Goal: Task Accomplishment & Management: Use online tool/utility

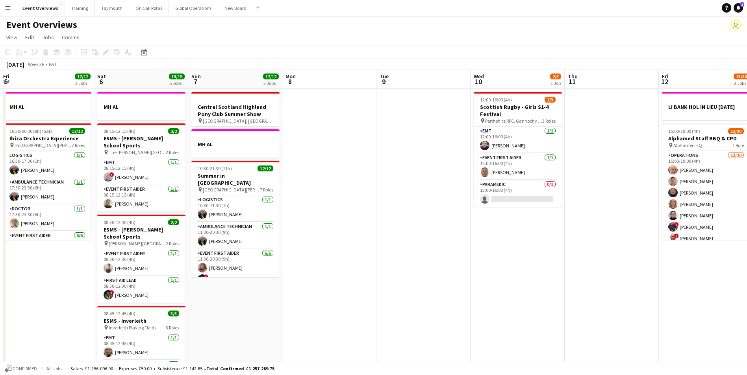
scroll to position [0, 159]
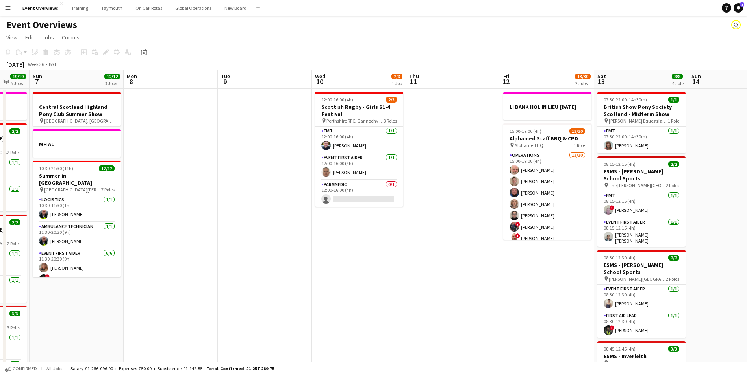
click at [11, 11] on app-icon "Menu" at bounding box center [8, 8] width 6 height 6
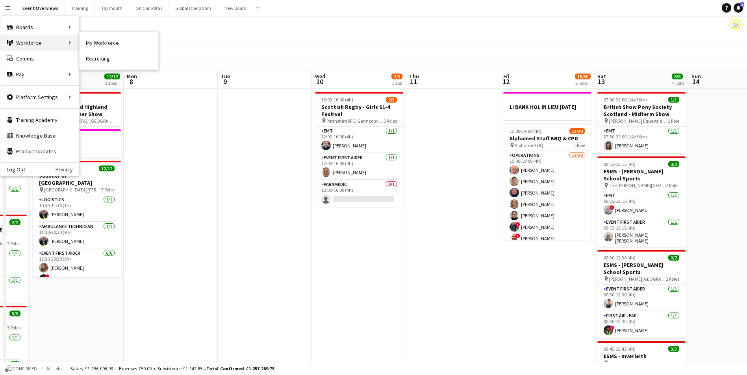
click at [25, 38] on div "Workforce Workforce" at bounding box center [39, 43] width 79 height 16
click at [26, 24] on div "Boards Boards" at bounding box center [39, 27] width 79 height 16
click at [108, 42] on link "My Workforce" at bounding box center [119, 43] width 79 height 16
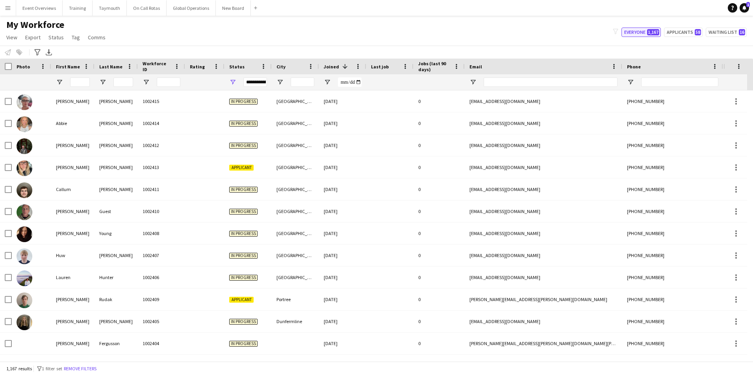
click at [638, 31] on button "Everyone 1,167" at bounding box center [640, 32] width 39 height 9
click at [85, 85] on input "First Name Filter Input" at bounding box center [80, 82] width 20 height 9
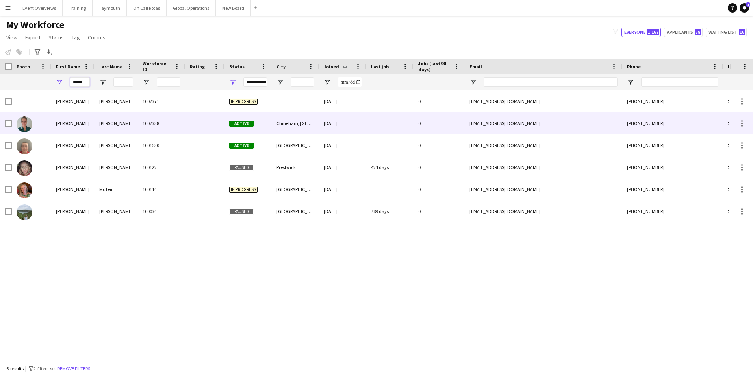
type input "*****"
click at [59, 124] on div "[PERSON_NAME]" at bounding box center [72, 124] width 43 height 22
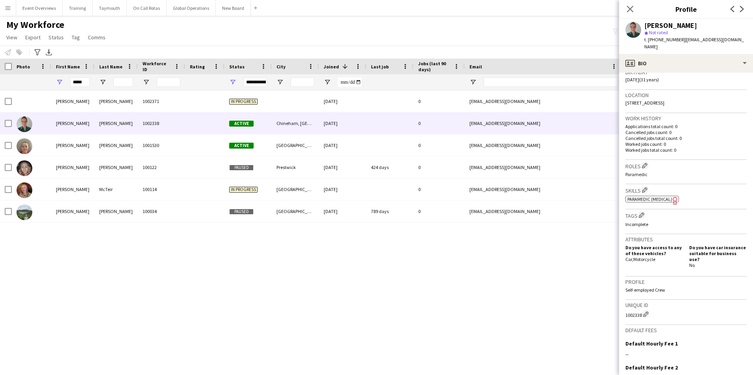
scroll to position [157, 0]
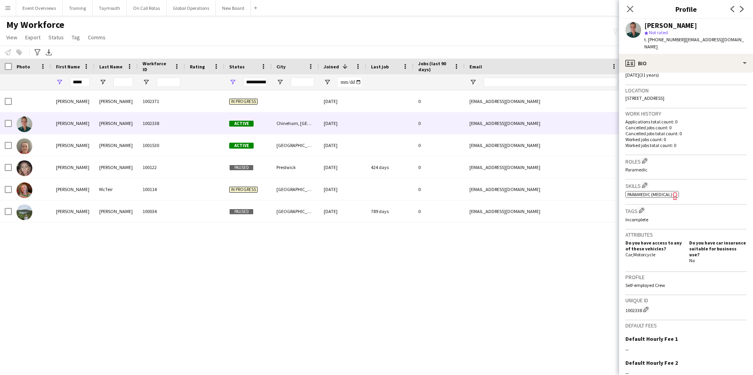
click at [6, 9] on app-icon "Menu" at bounding box center [8, 8] width 6 height 6
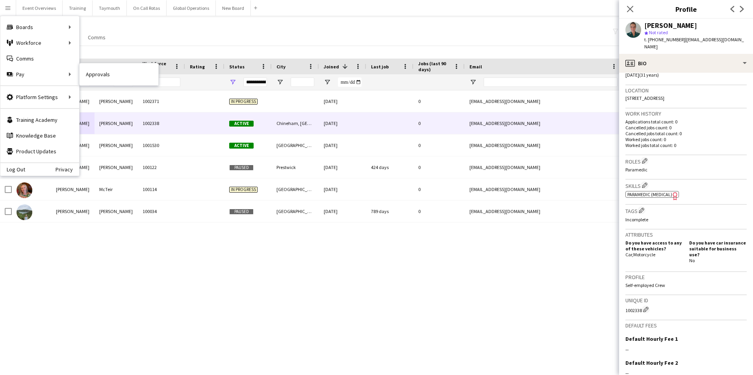
click at [95, 74] on link "Approvals" at bounding box center [119, 75] width 79 height 16
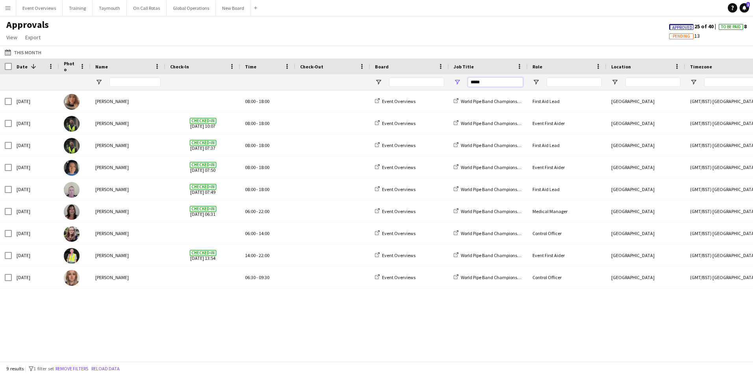
click at [491, 80] on input "*****" at bounding box center [495, 82] width 55 height 9
type input "*"
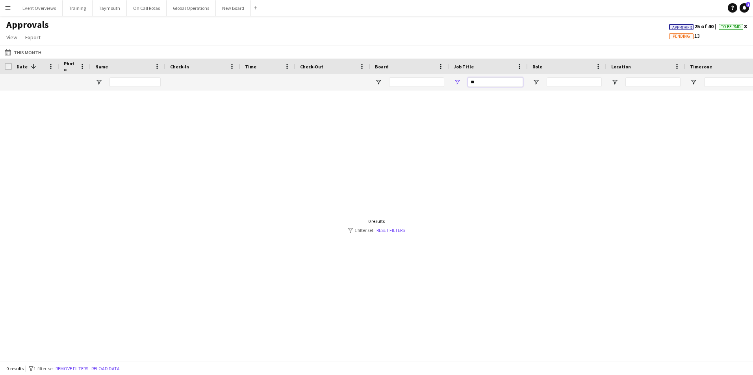
type input "*"
